Goal: Information Seeking & Learning: Learn about a topic

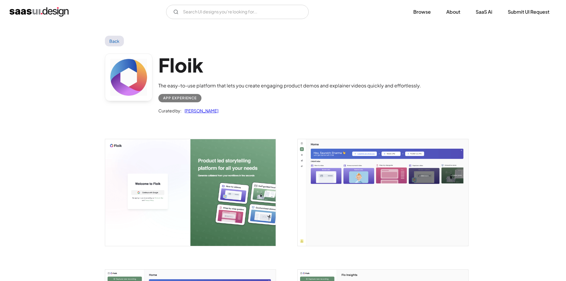
click at [208, 170] on img "open lightbox" at bounding box center [190, 192] width 170 height 107
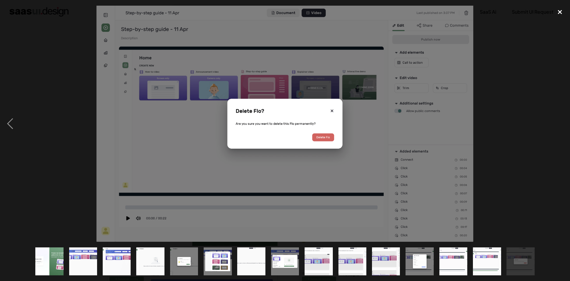
click at [558, 12] on div "close lightbox" at bounding box center [560, 12] width 20 height 13
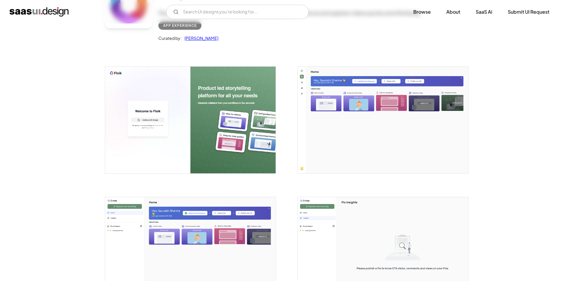
scroll to position [178, 0]
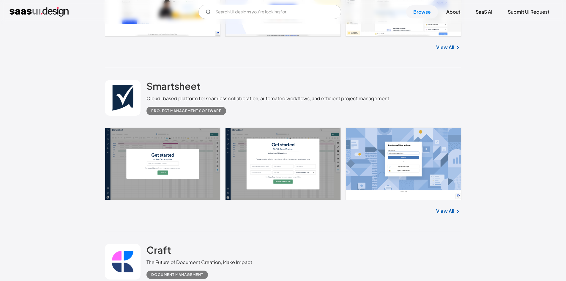
scroll to position [8992, 0]
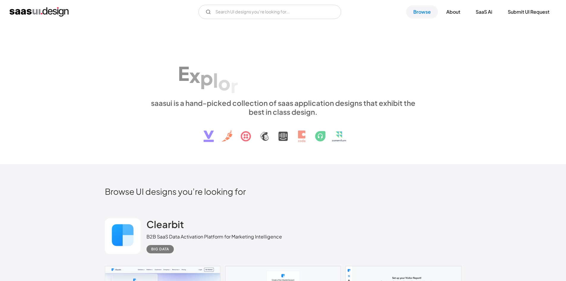
scroll to position [8992, 0]
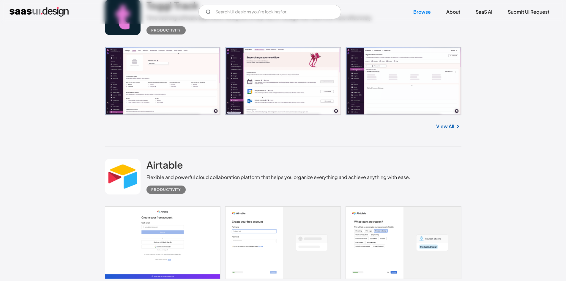
scroll to position [7264, 0]
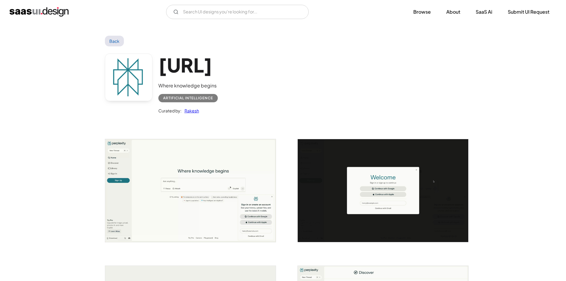
click at [144, 70] on link at bounding box center [129, 77] width 48 height 48
click at [184, 147] on img at bounding box center [190, 190] width 170 height 102
click at [171, 159] on img at bounding box center [190, 190] width 170 height 102
click at [359, 172] on img at bounding box center [383, 190] width 170 height 102
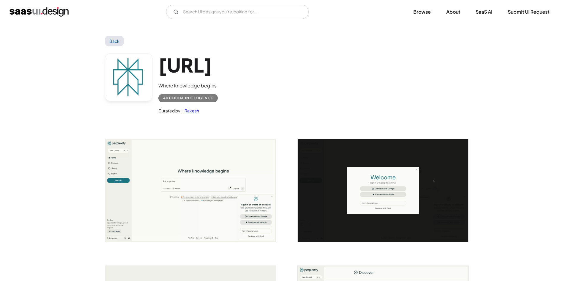
click at [359, 172] on img at bounding box center [383, 190] width 170 height 102
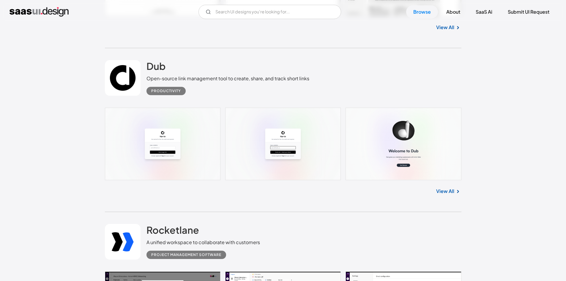
scroll to position [7727, 0]
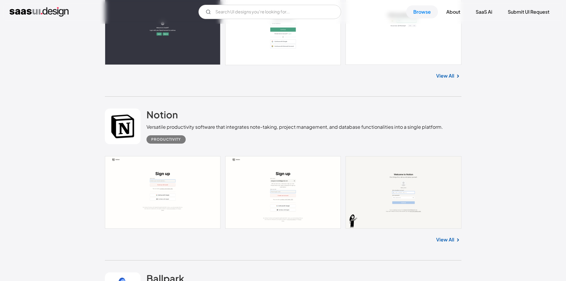
scroll to position [8202, 0]
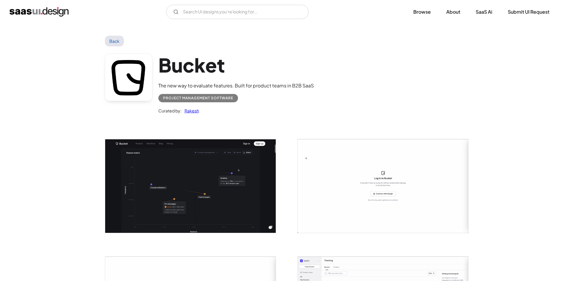
click at [224, 197] on img "open lightbox" at bounding box center [190, 185] width 170 height 93
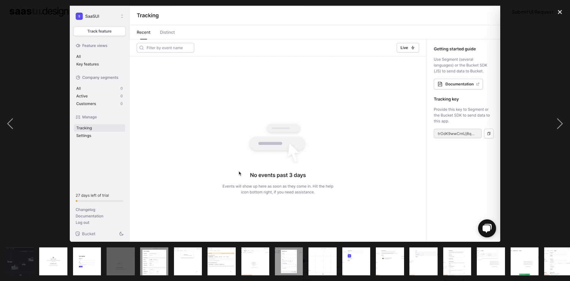
drag, startPoint x: 329, startPoint y: 162, endPoint x: 395, endPoint y: 106, distance: 87.1
click at [395, 106] on img at bounding box center [285, 124] width 430 height 236
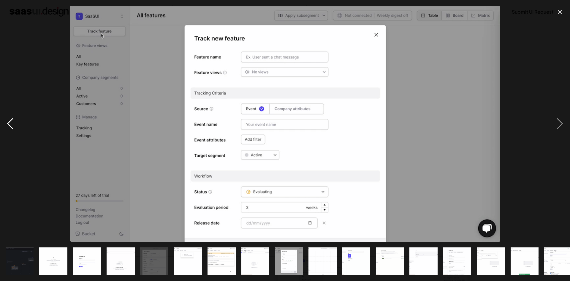
click at [8, 126] on div "previous image" at bounding box center [10, 124] width 20 height 236
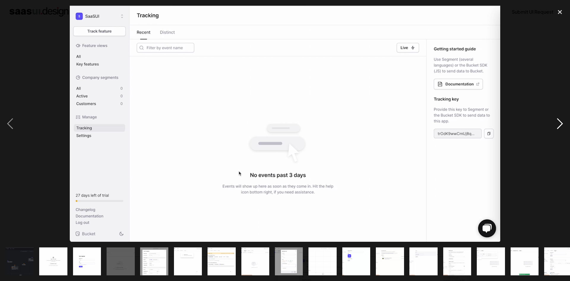
click at [562, 121] on div "next image" at bounding box center [560, 124] width 20 height 236
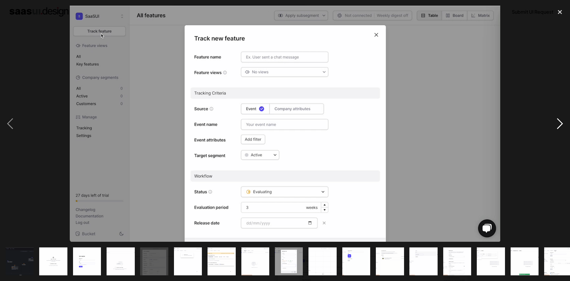
click at [562, 121] on div "next image" at bounding box center [560, 124] width 20 height 236
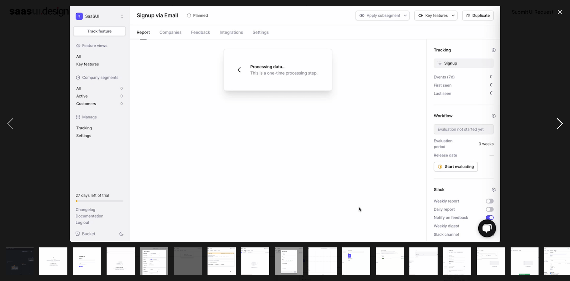
click at [562, 121] on div "next image" at bounding box center [560, 124] width 20 height 236
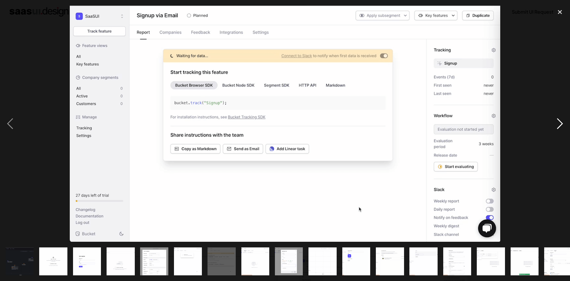
click at [562, 121] on div "next image" at bounding box center [560, 124] width 20 height 236
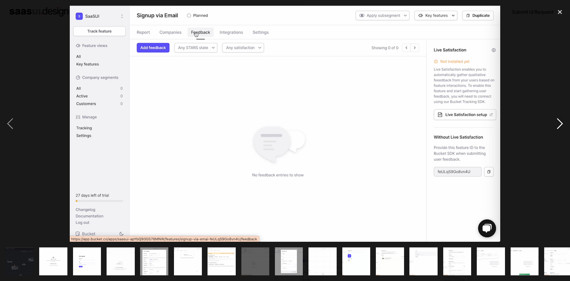
click at [562, 121] on div "next image" at bounding box center [560, 124] width 20 height 236
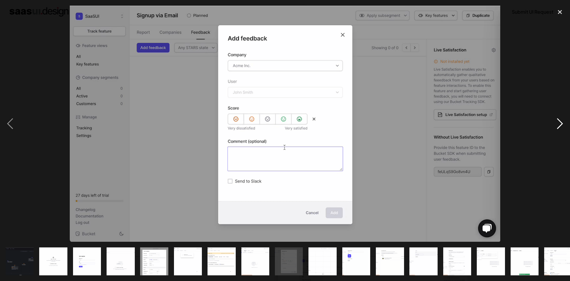
click at [562, 121] on div "next image" at bounding box center [560, 124] width 20 height 236
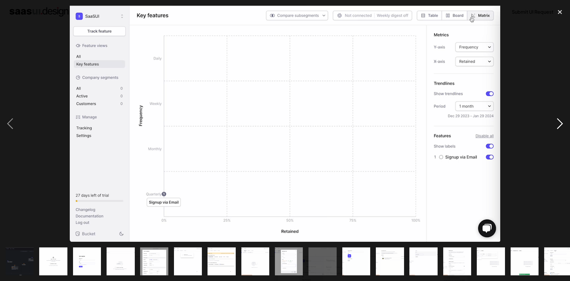
click at [562, 121] on div "next image" at bounding box center [560, 124] width 20 height 236
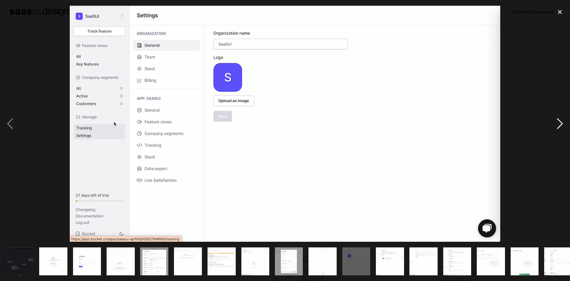
click at [562, 121] on div "next image" at bounding box center [560, 124] width 20 height 236
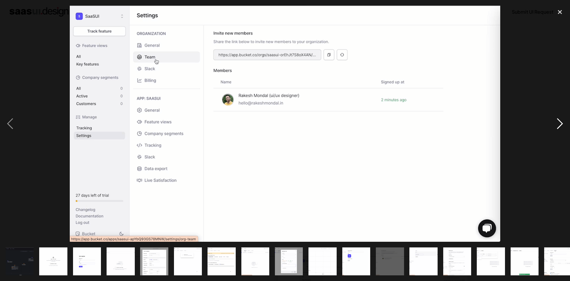
click at [562, 121] on div "next image" at bounding box center [560, 124] width 20 height 236
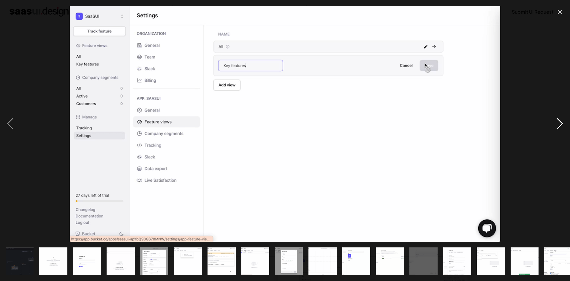
click at [562, 121] on div "next image" at bounding box center [560, 124] width 20 height 236
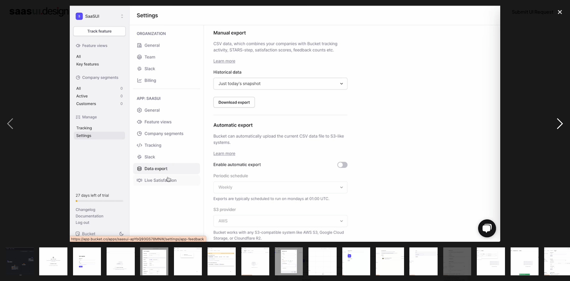
click at [562, 121] on div "next image" at bounding box center [560, 124] width 20 height 236
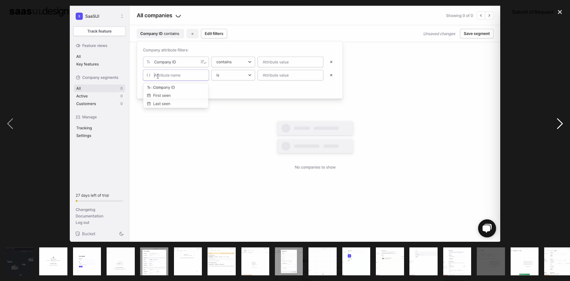
click at [562, 121] on div "next image" at bounding box center [560, 124] width 20 height 236
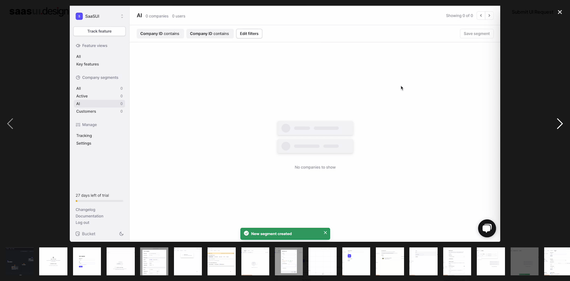
click at [562, 121] on div "next image" at bounding box center [560, 124] width 20 height 236
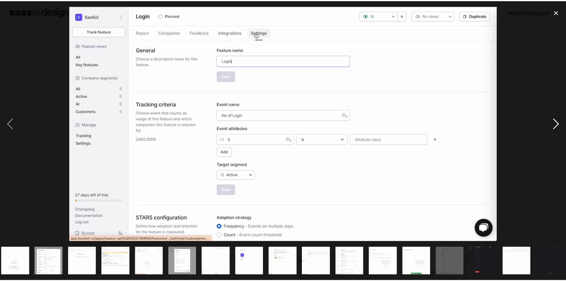
scroll to position [0, 109]
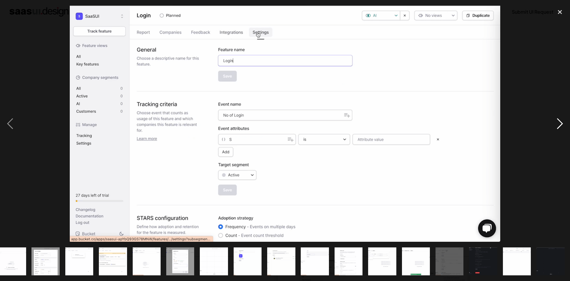
click at [562, 121] on div "next image" at bounding box center [560, 124] width 20 height 236
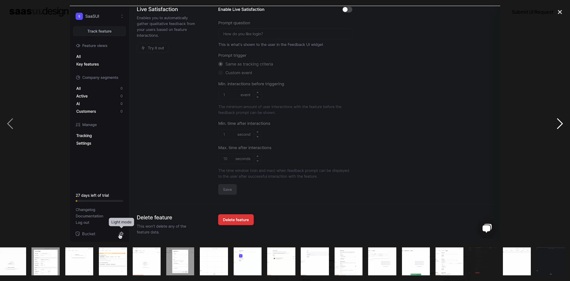
click at [562, 121] on div "next image" at bounding box center [560, 124] width 20 height 236
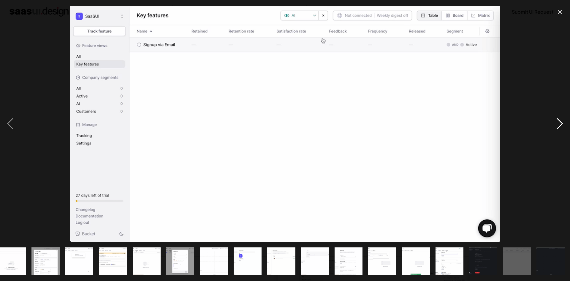
click at [562, 121] on div "next image" at bounding box center [560, 124] width 20 height 236
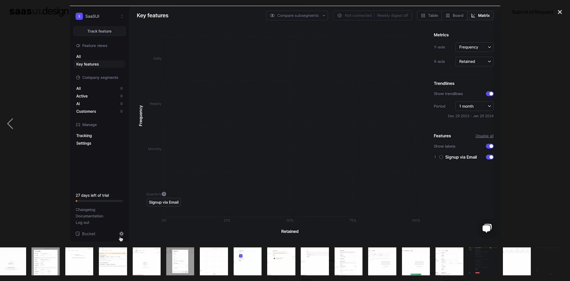
click at [562, 121] on div "next image" at bounding box center [560, 124] width 20 height 236
click at [555, 12] on div "close lightbox" at bounding box center [560, 12] width 20 height 13
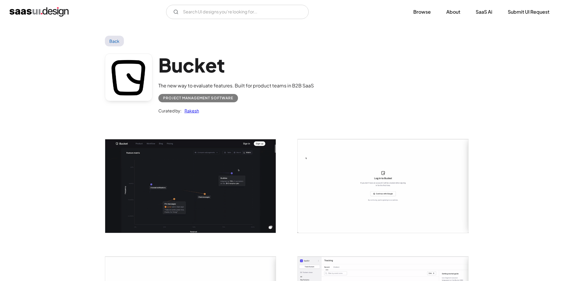
scroll to position [208, 0]
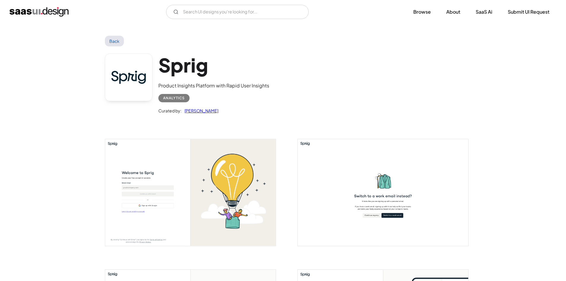
click at [181, 201] on img "open lightbox" at bounding box center [190, 192] width 170 height 107
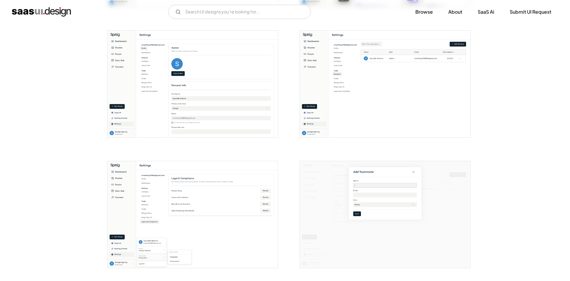
scroll to position [1069, 0]
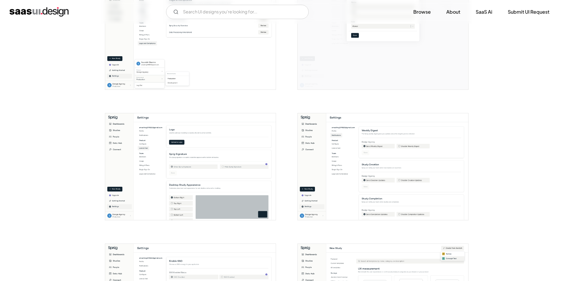
click at [361, 143] on img "open lightbox" at bounding box center [383, 166] width 170 height 107
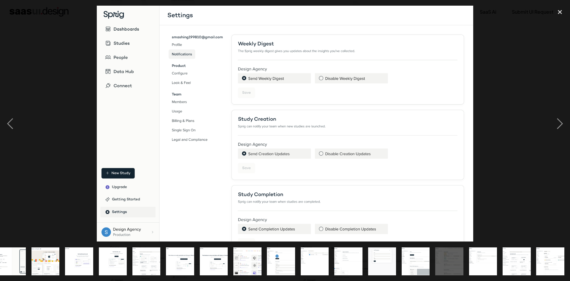
scroll to position [0, 143]
